Goal: Transaction & Acquisition: Obtain resource

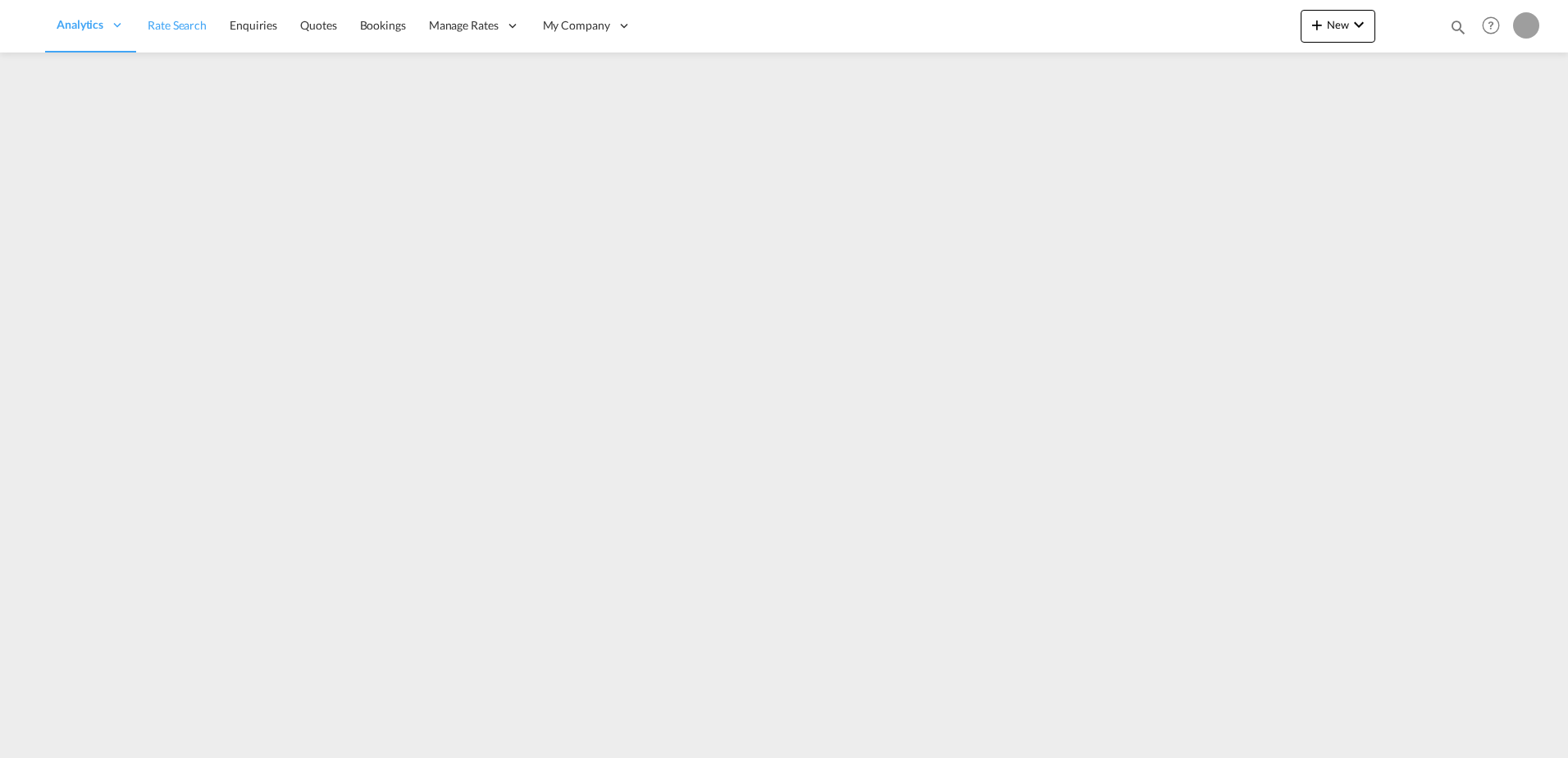
click at [201, 34] on link "Rate Search" at bounding box center [176, 26] width 82 height 54
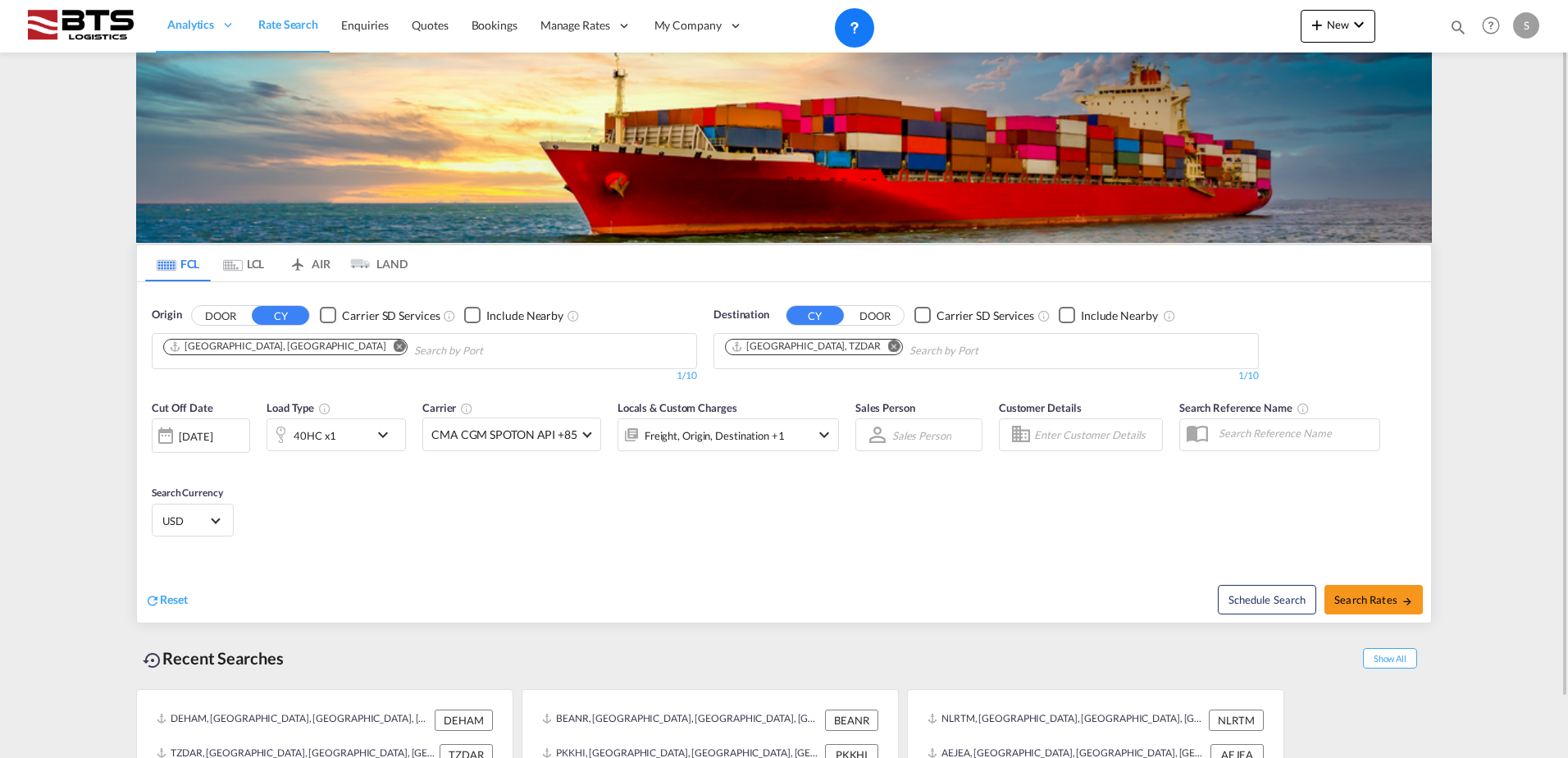
click at [393, 349] on md-icon "Remove" at bounding box center [399, 345] width 12 height 12
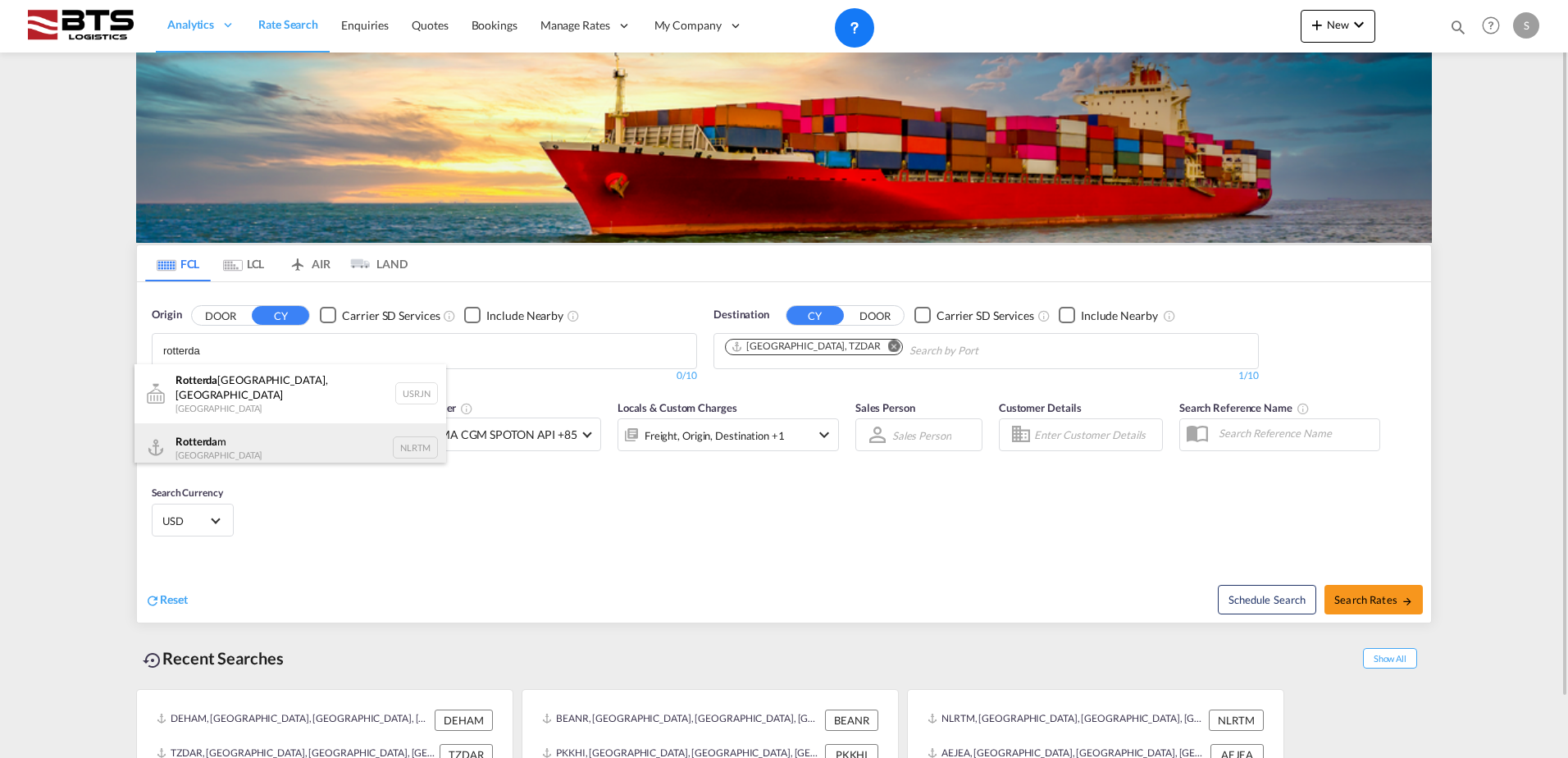
type input "rotterda"
click at [249, 423] on div "Rotterda m [GEOGRAPHIC_DATA] NLRTM" at bounding box center [291, 447] width 312 height 49
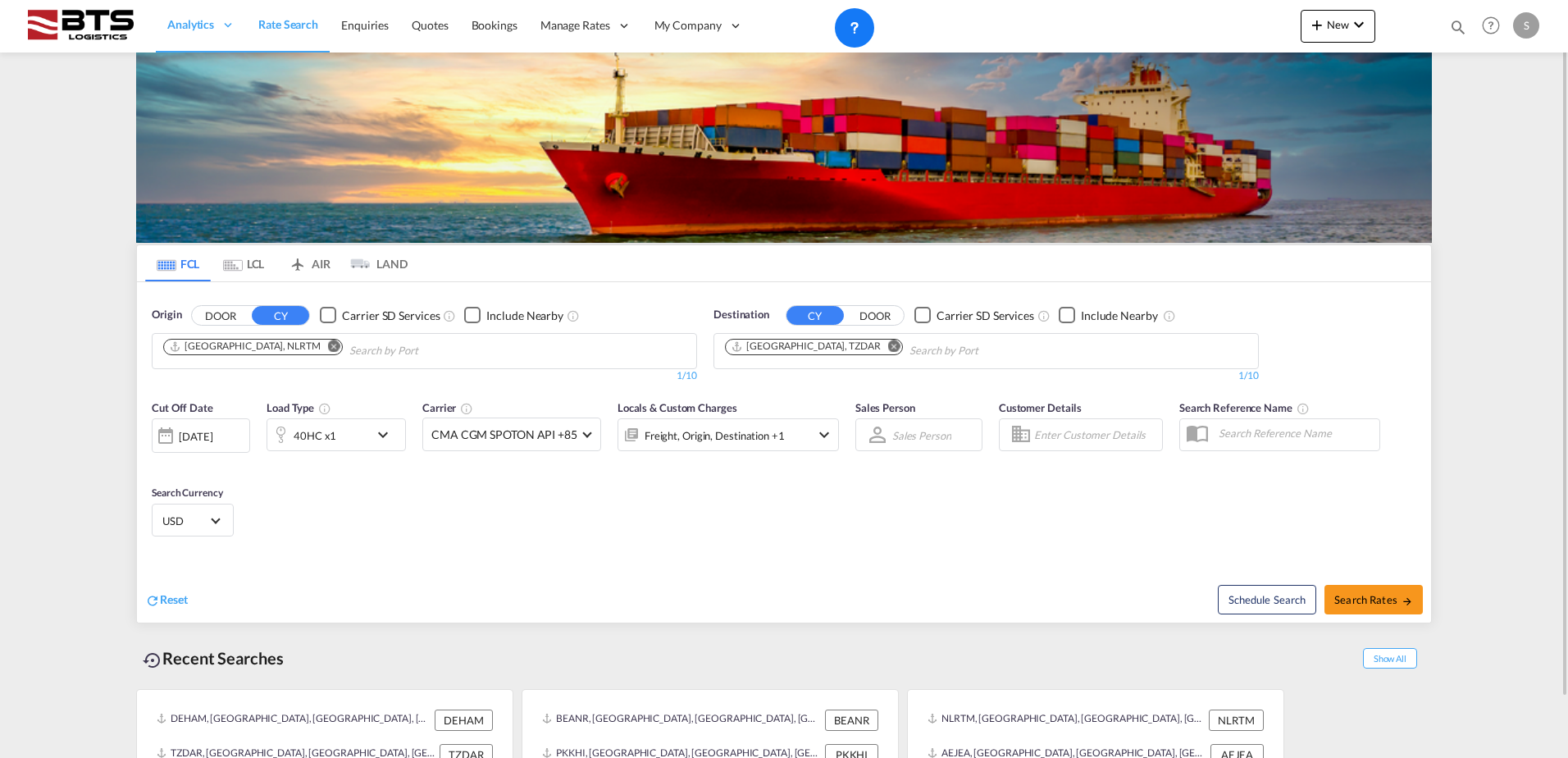
click at [888, 347] on md-icon "Remove" at bounding box center [893, 345] width 12 height 12
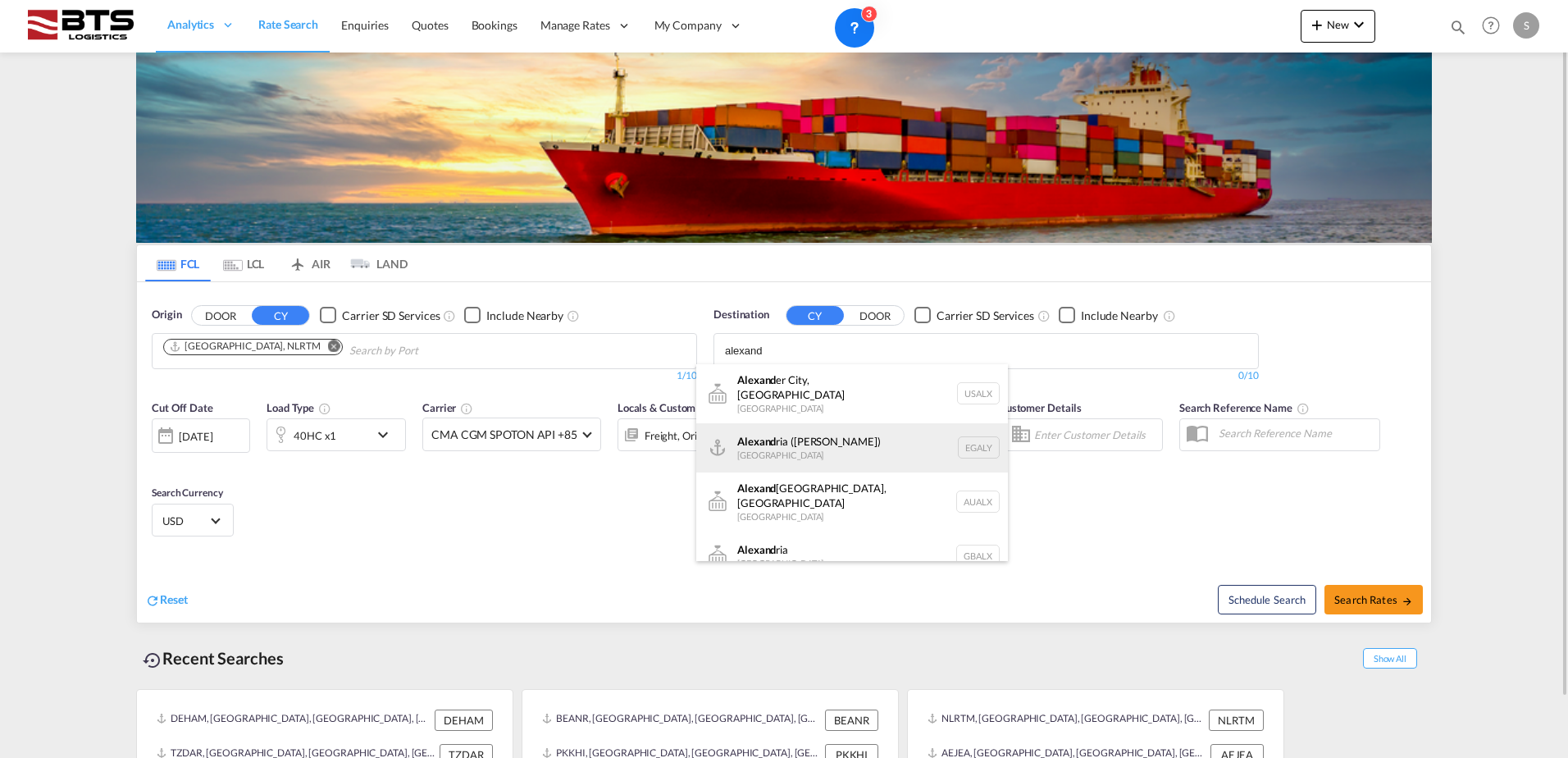
type input "alexand"
click at [905, 439] on div "[PERSON_NAME] ([GEOGRAPHIC_DATA]) [GEOGRAPHIC_DATA] EGALY" at bounding box center [852, 447] width 312 height 49
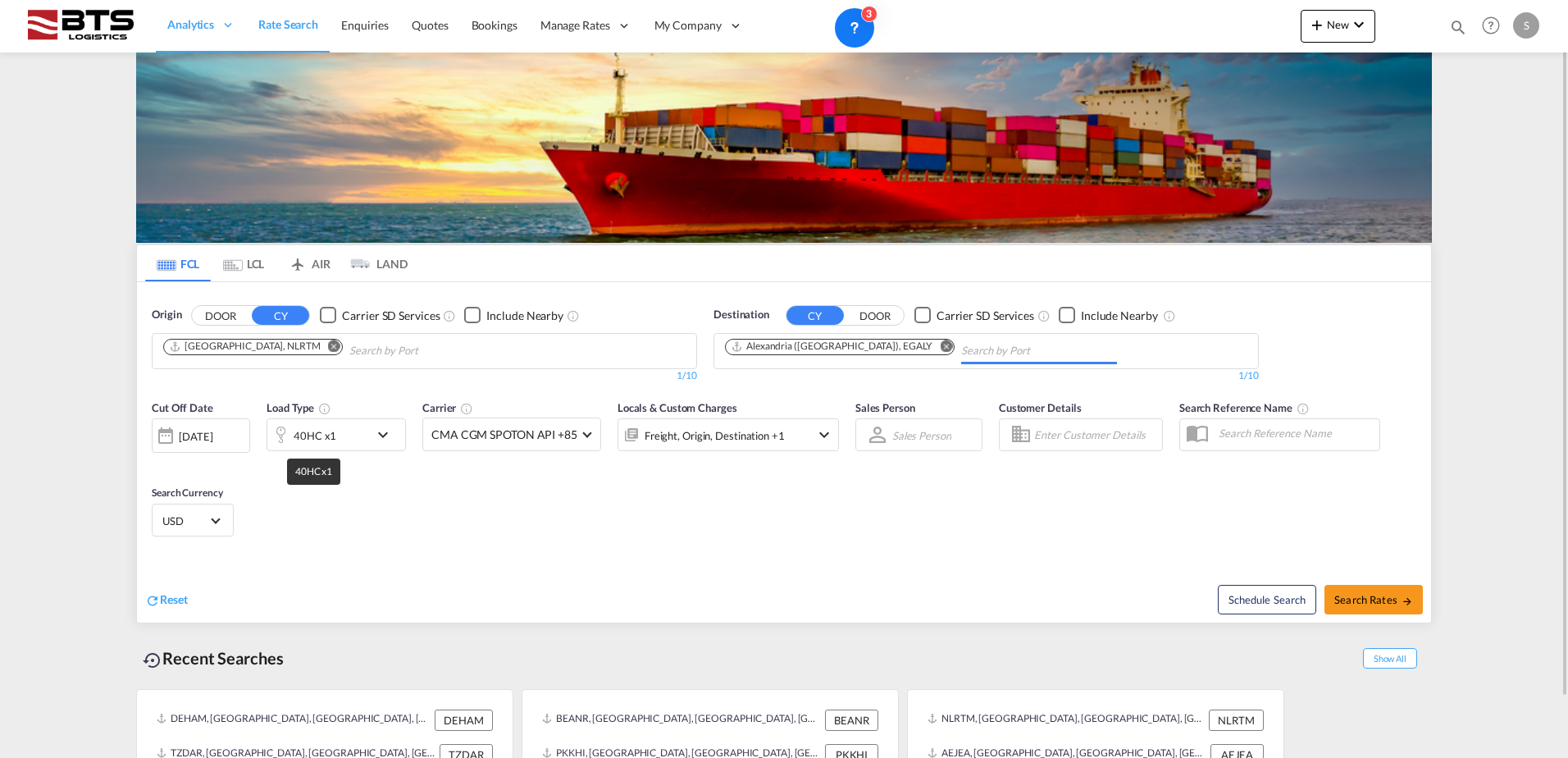
click at [319, 445] on div "40HC x1" at bounding box center [315, 435] width 42 height 23
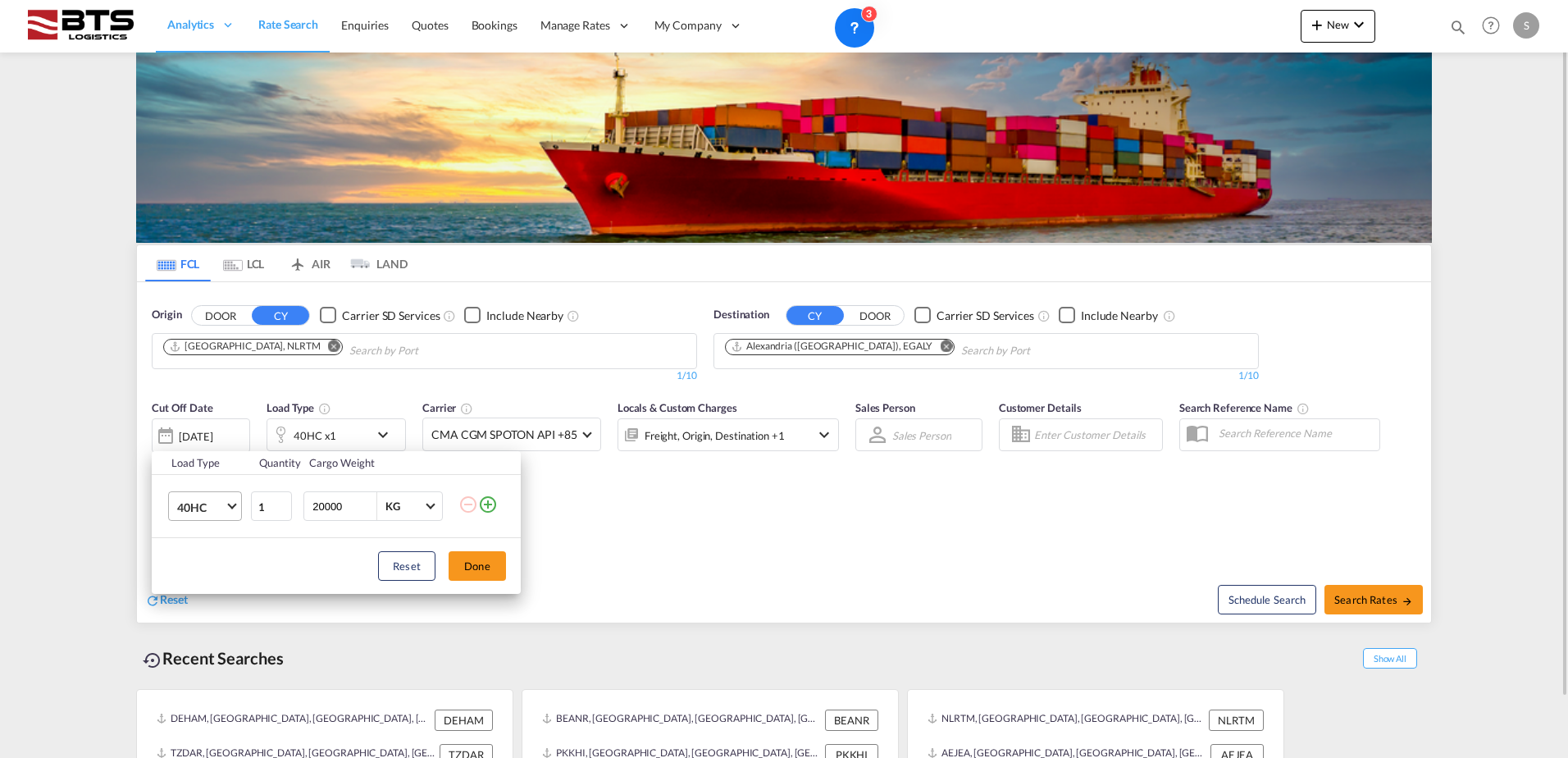
click at [199, 517] on md-select-value "40HC" at bounding box center [208, 506] width 66 height 28
click at [204, 436] on div "20GP" at bounding box center [191, 428] width 29 height 17
click at [473, 554] on button "Done" at bounding box center [477, 566] width 57 height 30
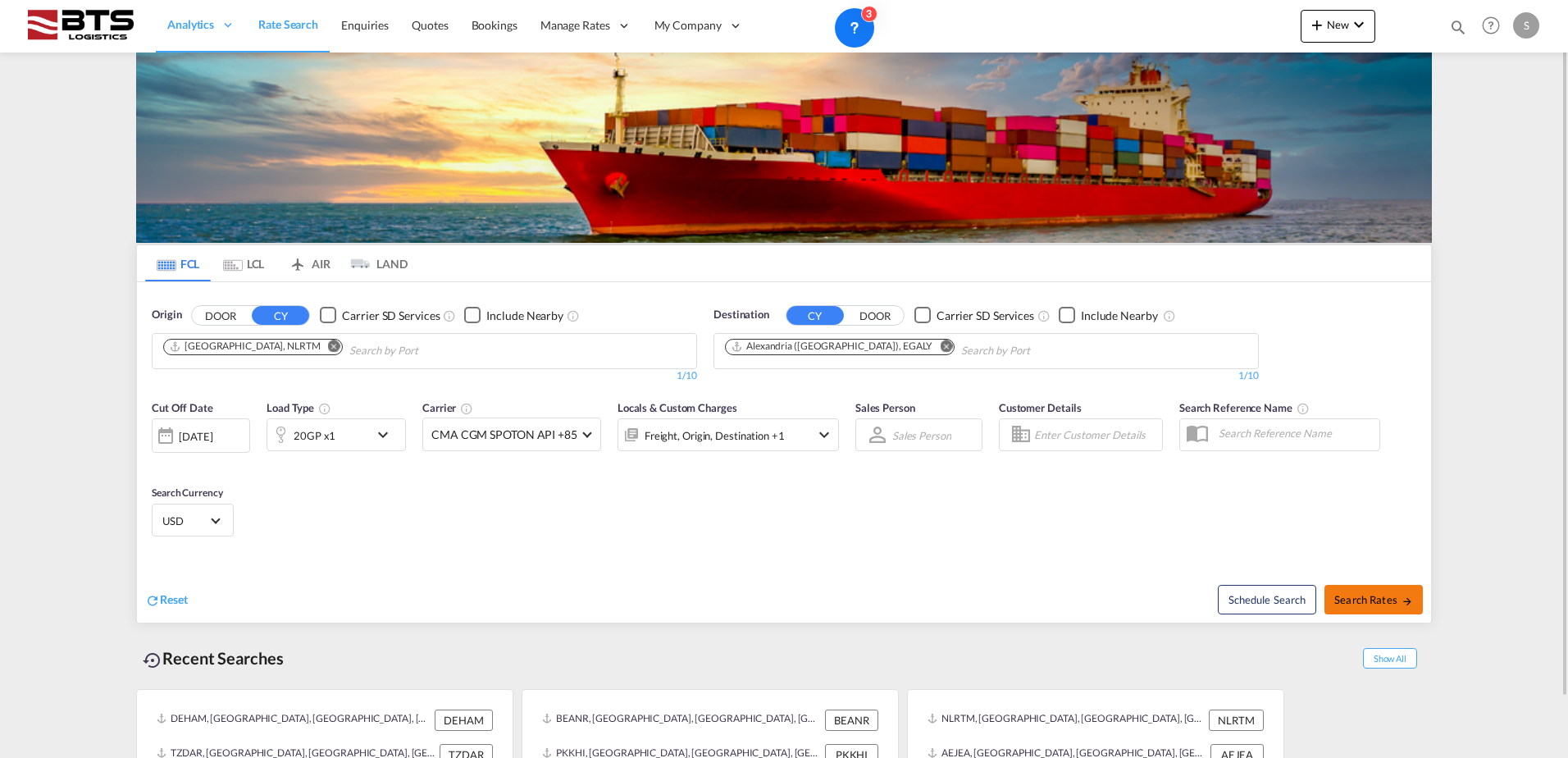
click at [1377, 598] on span "Search Rates" at bounding box center [1372, 599] width 78 height 13
type input "NLRTM to EGALY / [DATE]"
